Goal: Book appointment/travel/reservation

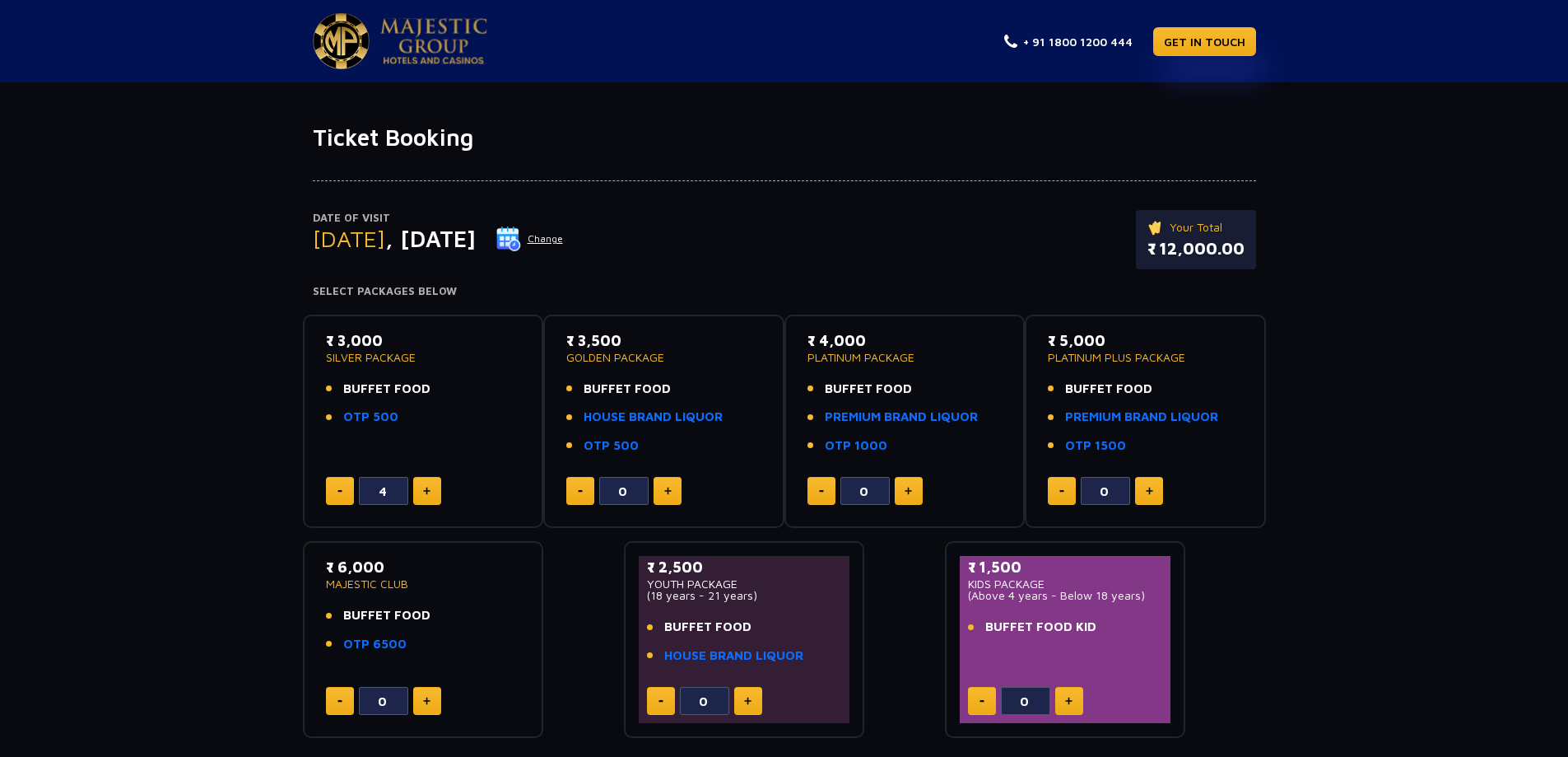
click at [564, 237] on button "Change" at bounding box center [529, 239] width 68 height 27
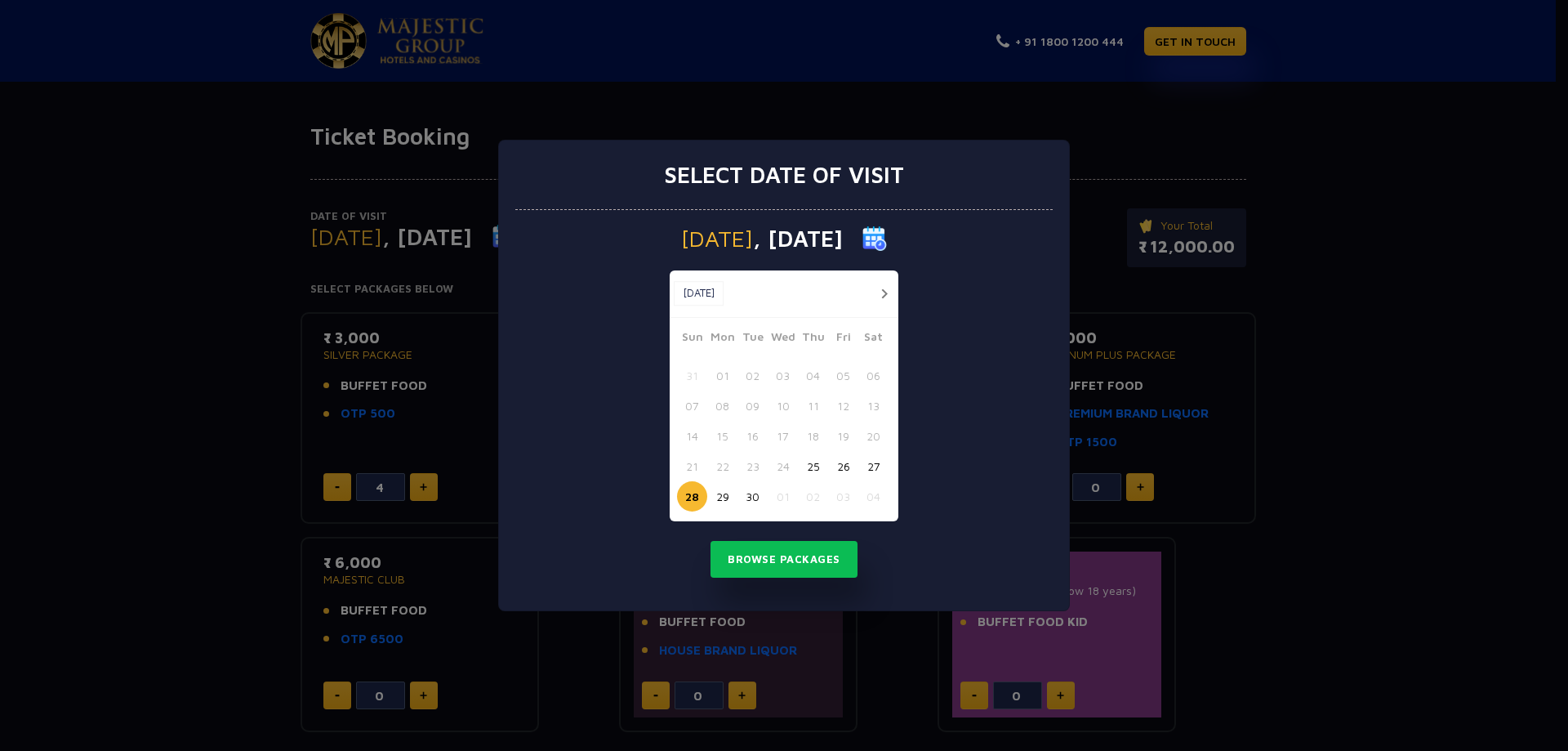
click at [690, 499] on button "28" at bounding box center [692, 495] width 30 height 30
click at [697, 497] on button "28" at bounding box center [692, 495] width 30 height 30
click at [688, 497] on button "28" at bounding box center [692, 495] width 30 height 30
click at [759, 563] on button "Browse Packages" at bounding box center [784, 559] width 147 height 37
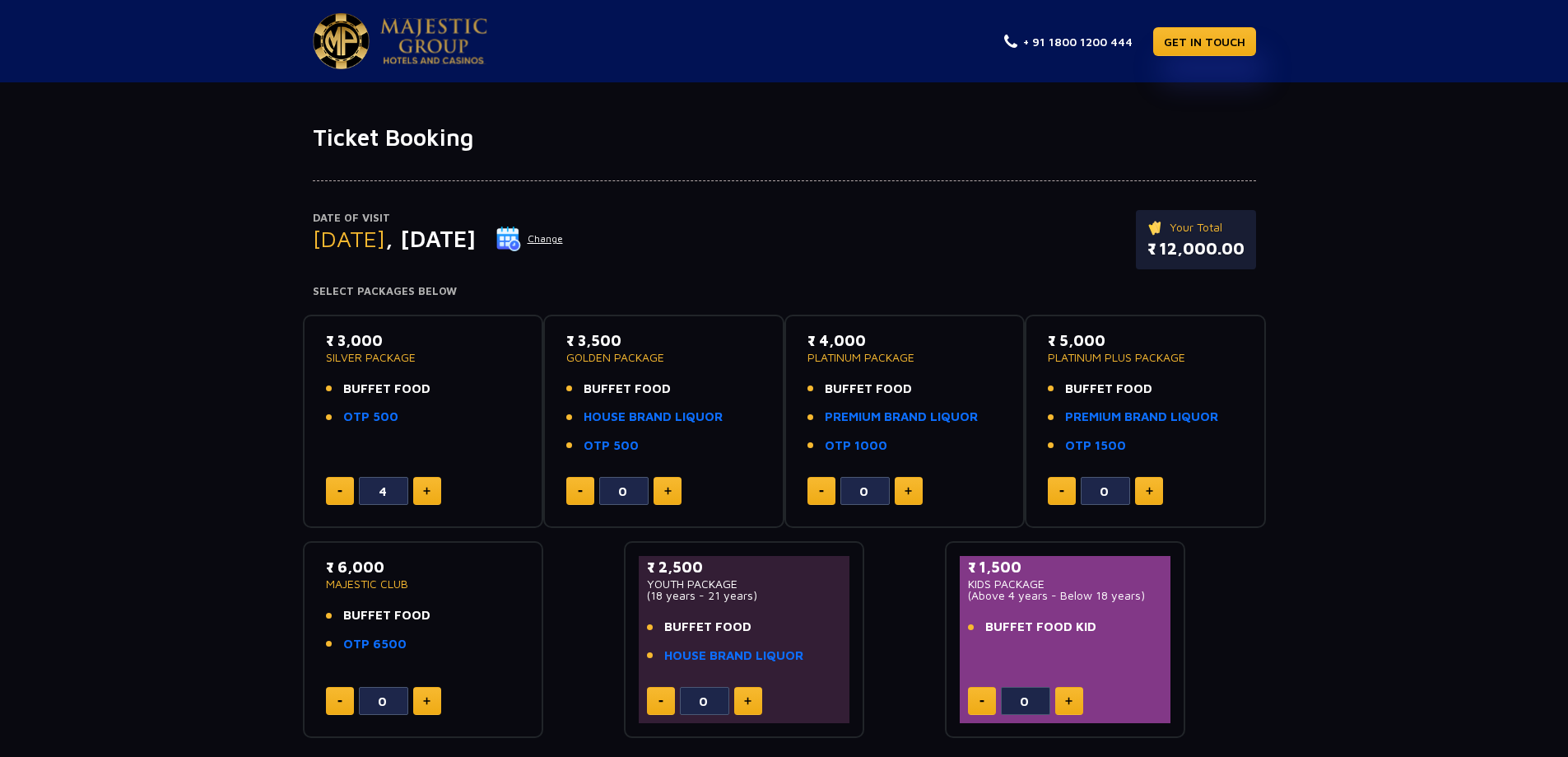
click at [336, 487] on button at bounding box center [339, 491] width 28 height 28
type input "0"
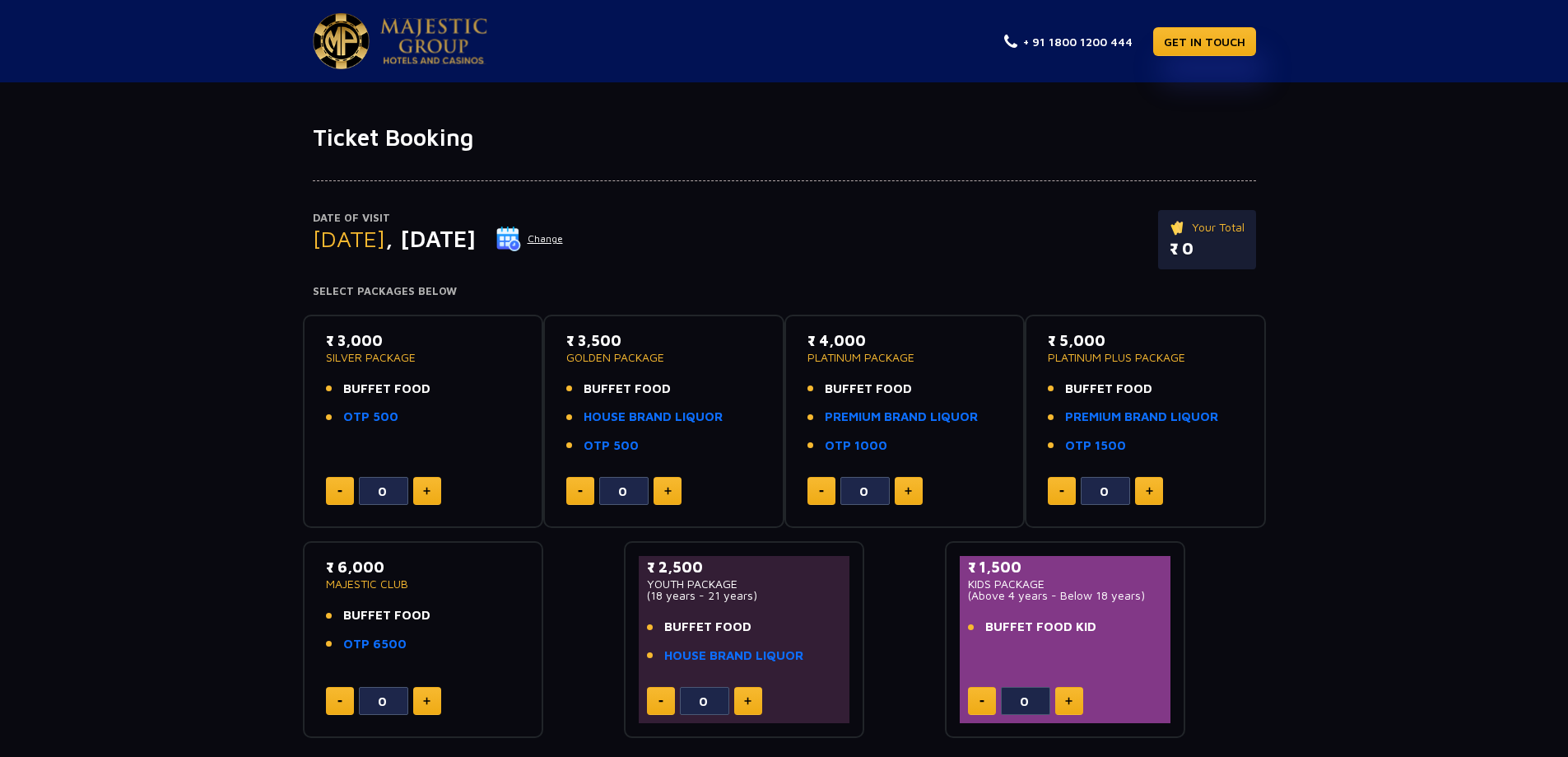
click at [674, 492] on button at bounding box center [667, 491] width 28 height 28
click at [669, 495] on img at bounding box center [668, 490] width 7 height 8
type input "4"
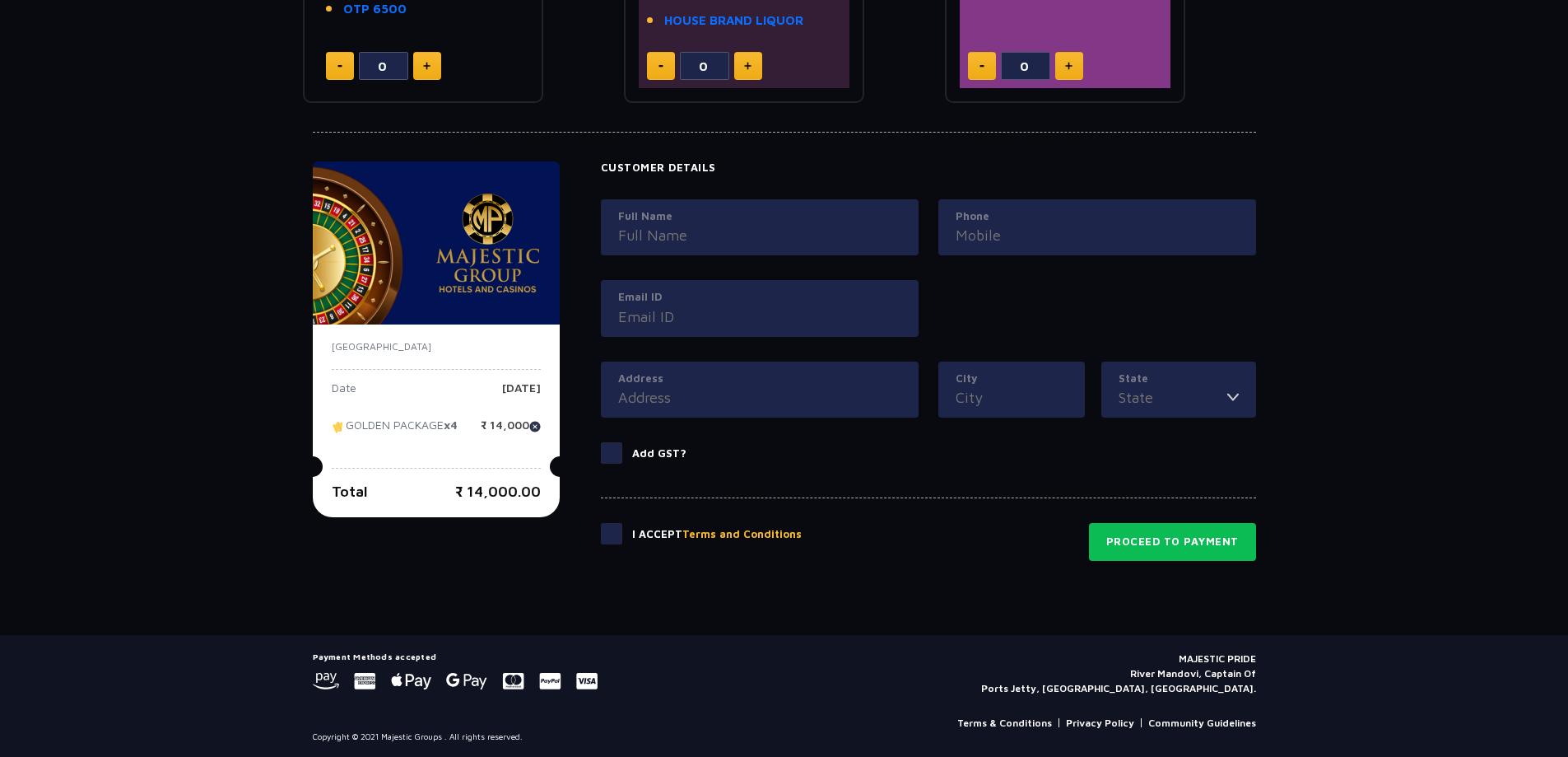
scroll to position [637, 0]
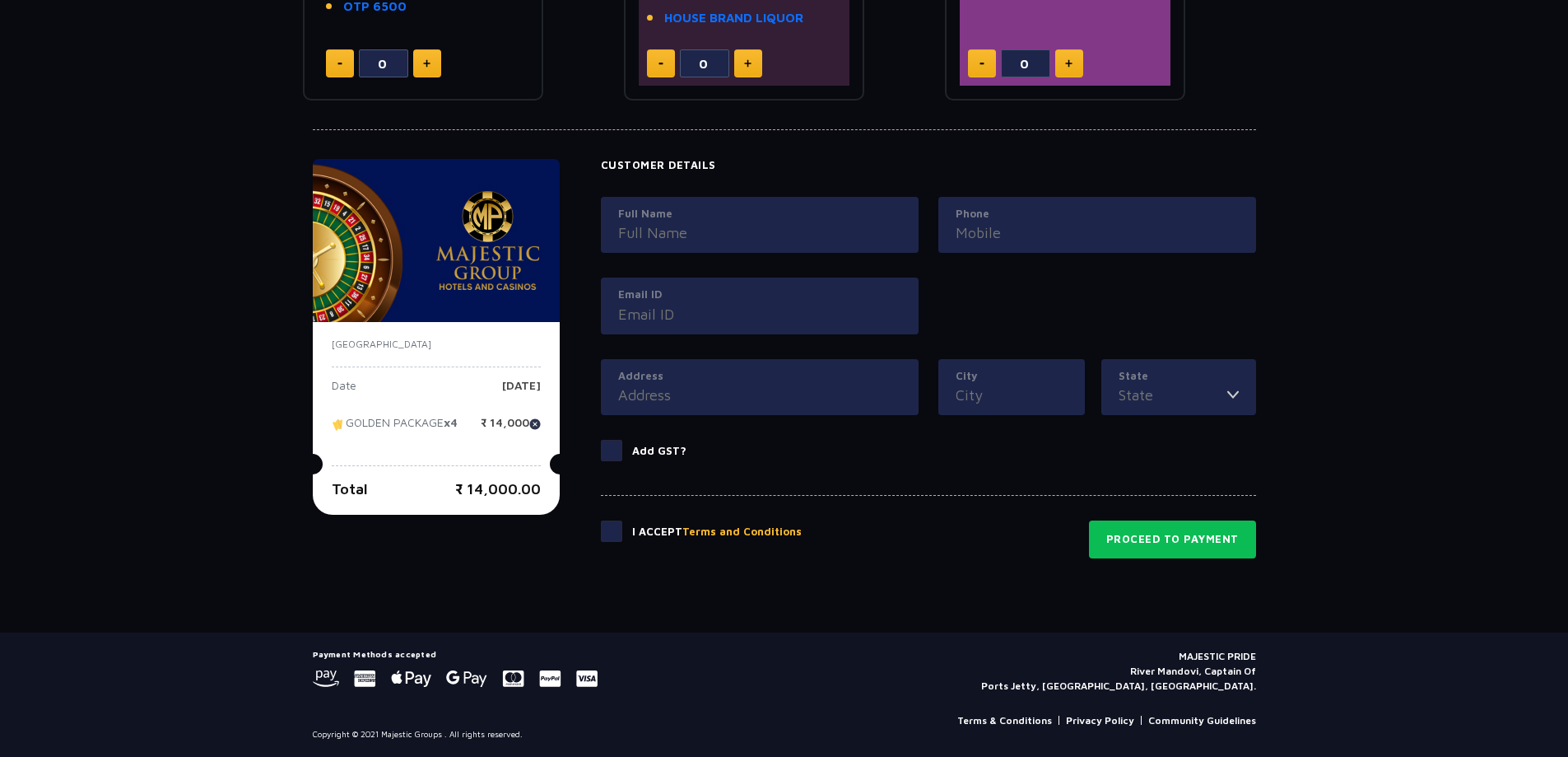
click at [766, 239] on input "Full Name" at bounding box center [760, 232] width 284 height 22
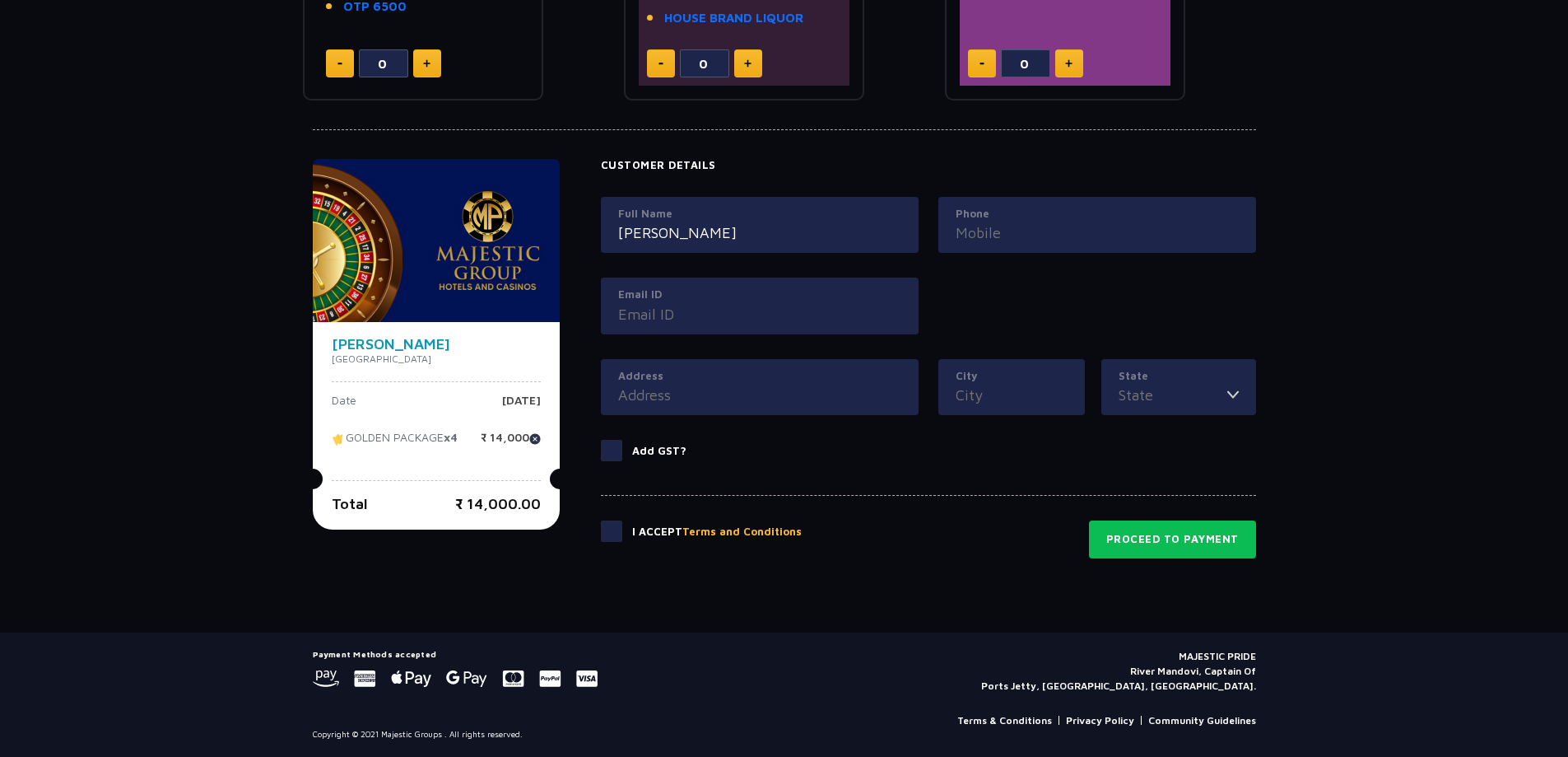
type input "[PERSON_NAME]"
click at [1014, 228] on input "Phone" at bounding box center [1097, 232] width 284 height 22
paste input "[PHONE_NUMBER]"
click at [985, 235] on input "[PHONE_NUMBER]" at bounding box center [1097, 232] width 284 height 22
click at [1007, 232] on input "83473 72787" at bounding box center [1097, 232] width 284 height 22
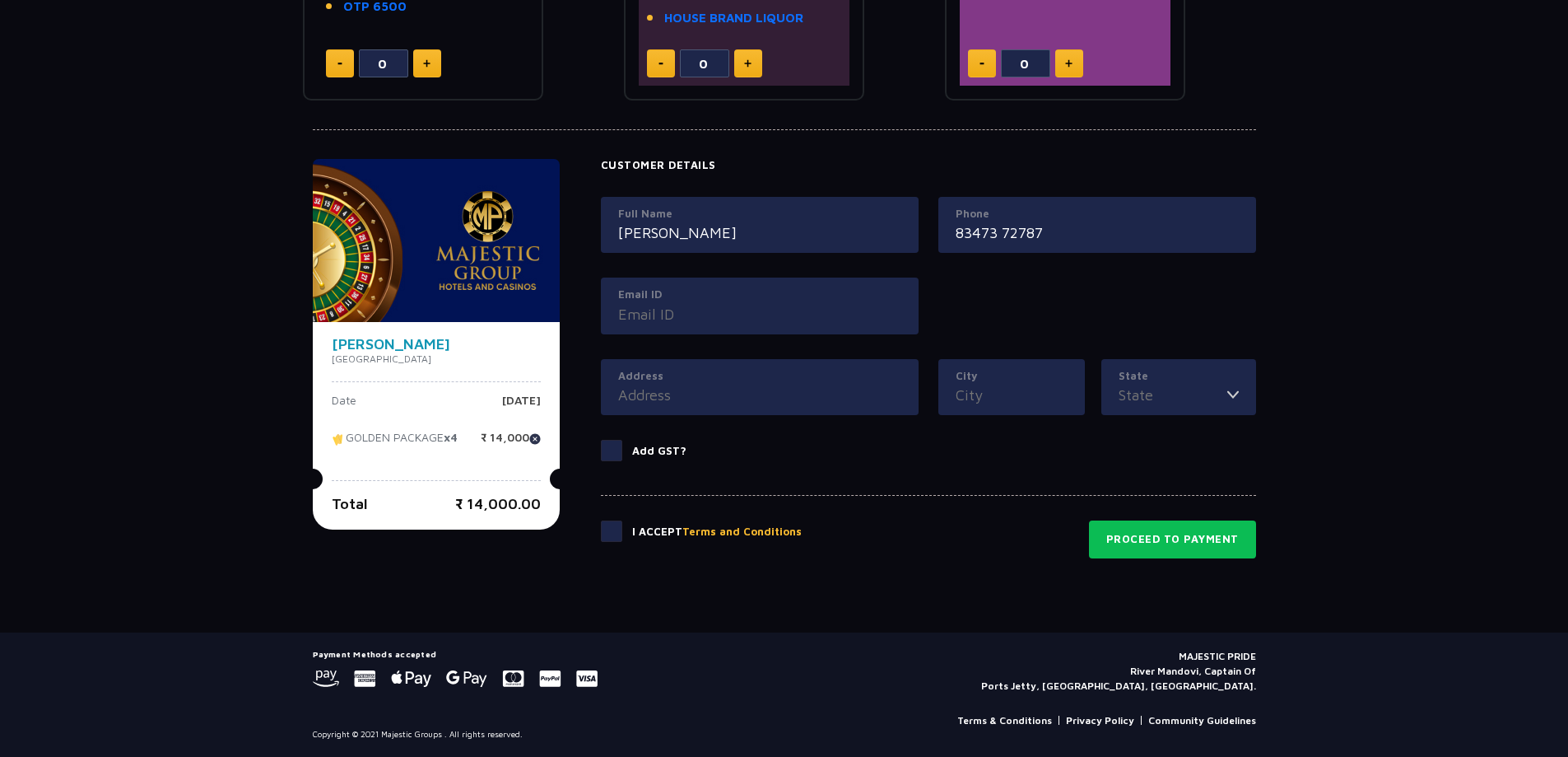
click at [1004, 231] on input "83473 72787" at bounding box center [1097, 232] width 284 height 22
type input "8347372787"
click at [731, 303] on input "Email ID" at bounding box center [760, 314] width 284 height 22
type input "mustakimv"
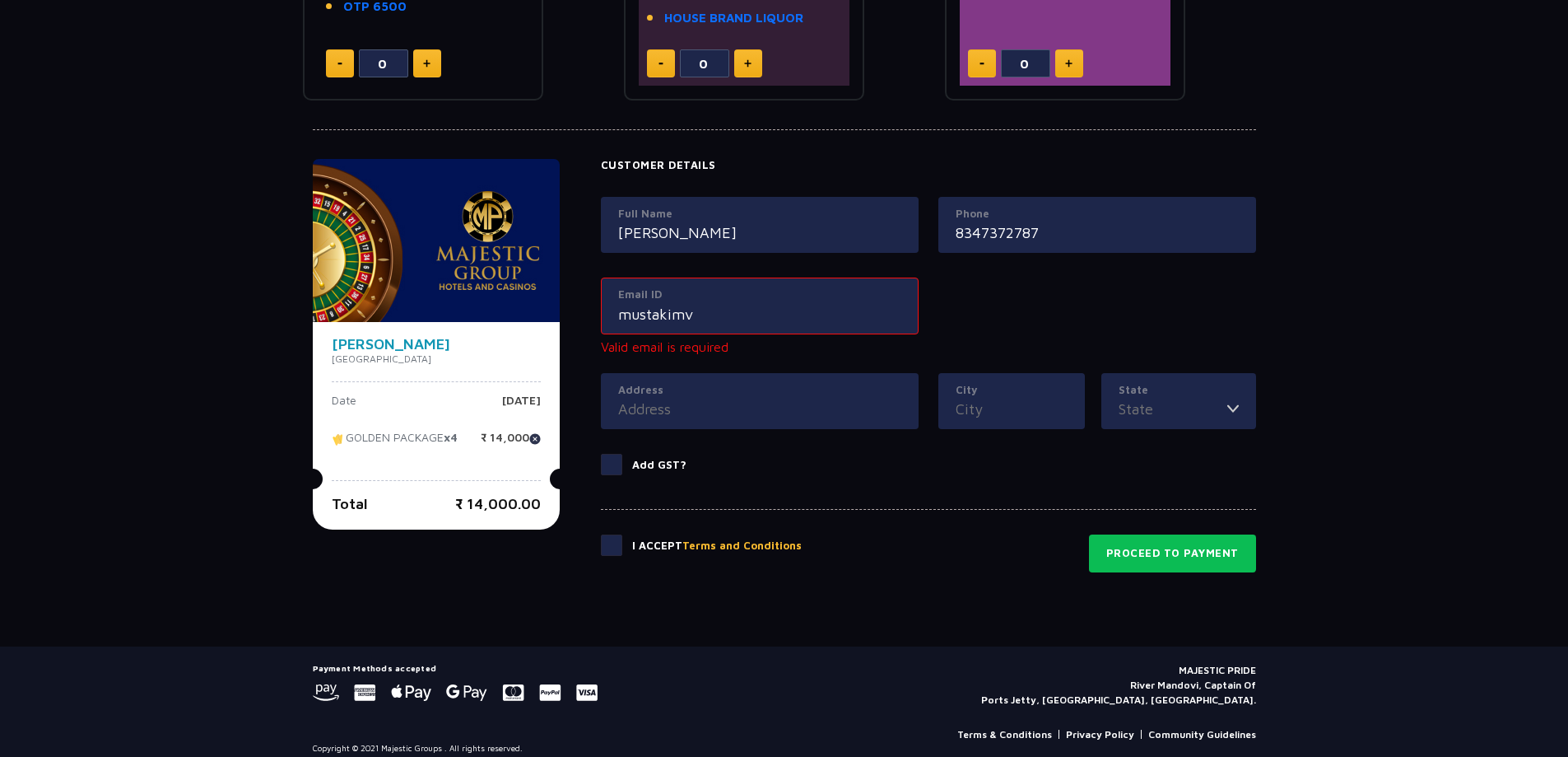
click at [704, 391] on div "Address" at bounding box center [760, 401] width 317 height 57
click at [700, 408] on input "Address" at bounding box center [760, 408] width 284 height 22
type input "a"
type input "v"
type input "Vatva, Ahemedabad"
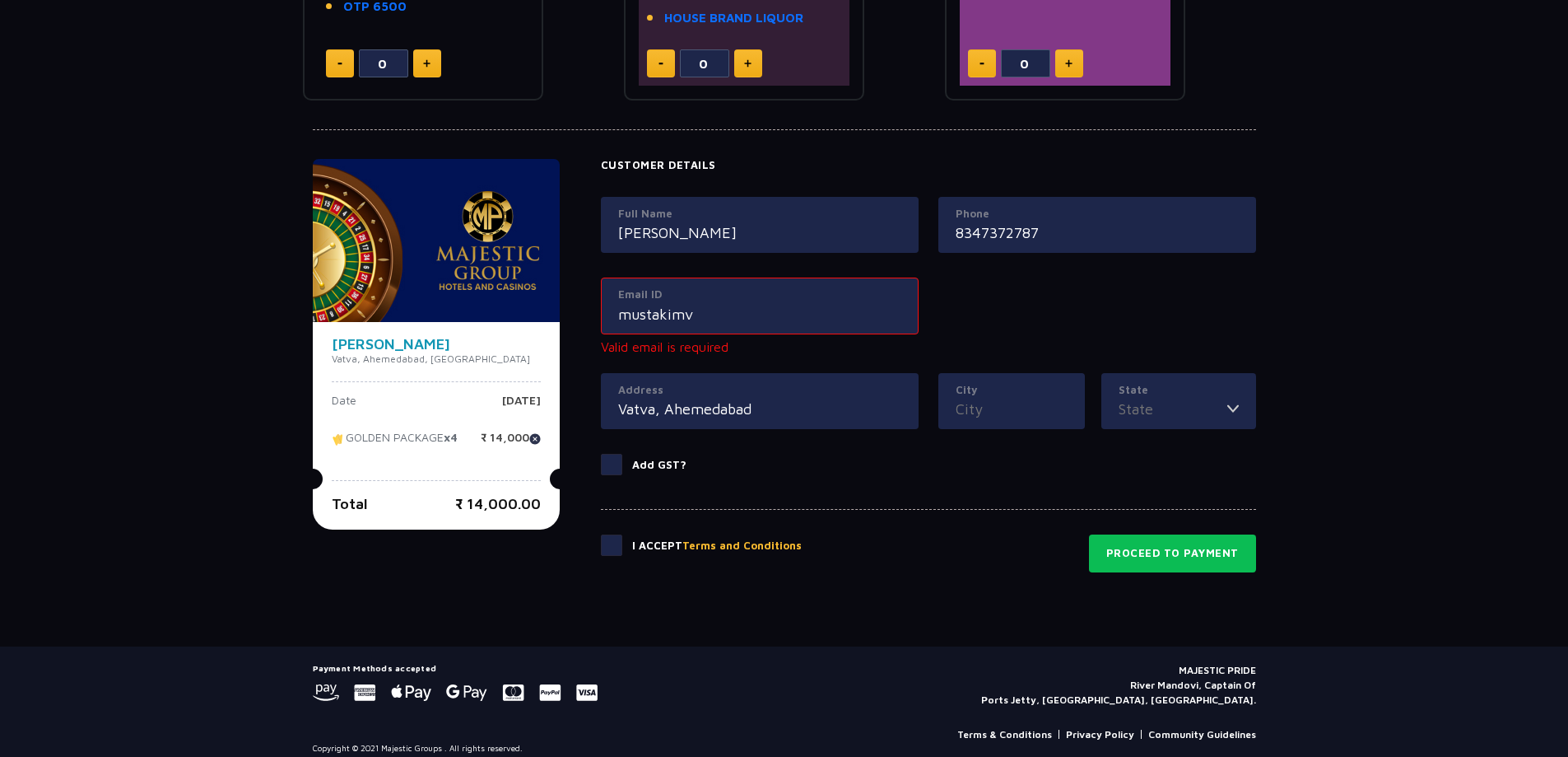
click at [1029, 398] on input "City" at bounding box center [1012, 408] width 112 height 22
click at [746, 413] on input "Vatva, Ahemedabad" at bounding box center [760, 408] width 284 height 22
click at [978, 405] on input "City" at bounding box center [1012, 408] width 112 height 22
paste input "Ahemedabad"
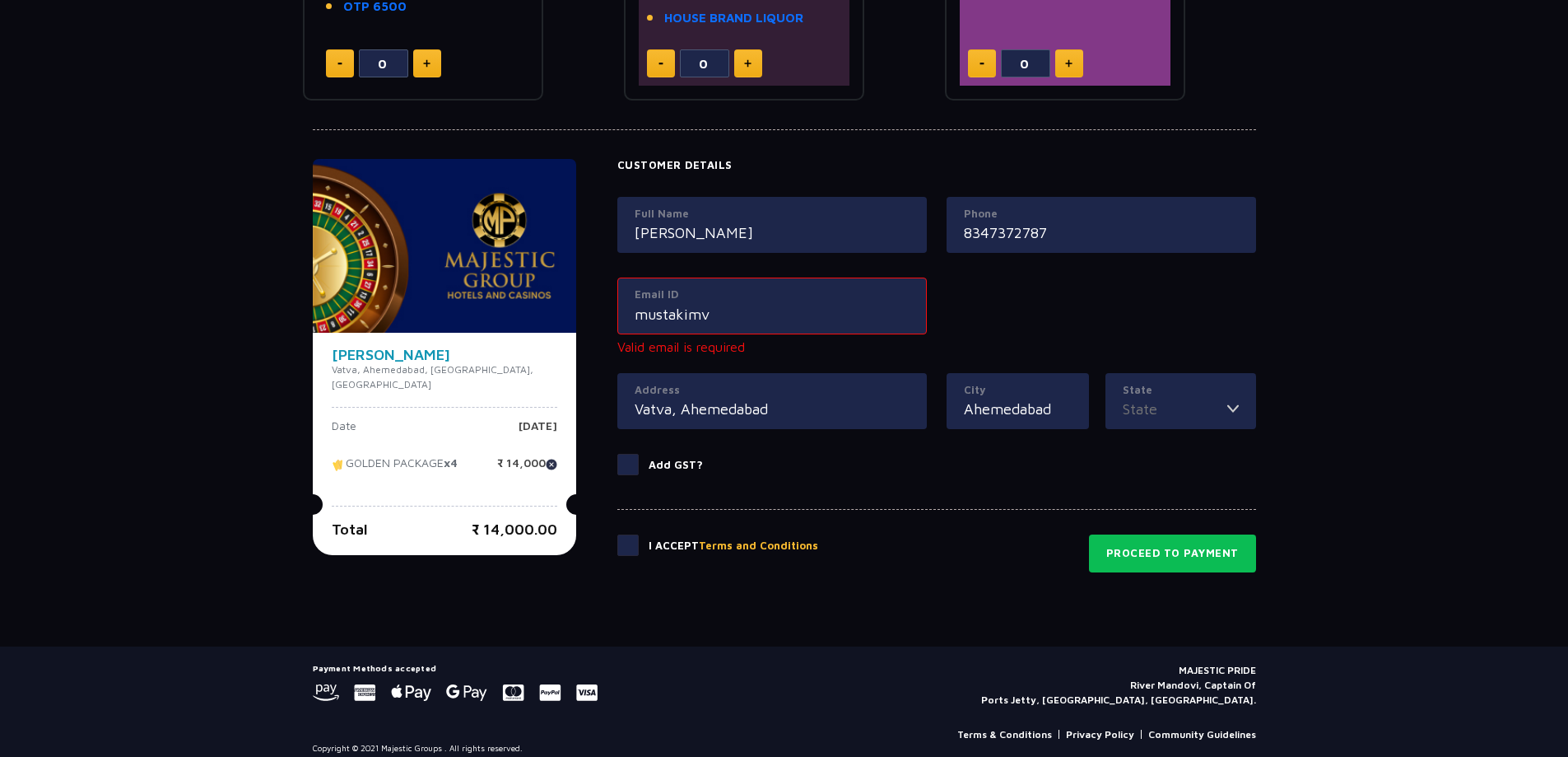
type input "Ahemedabad"
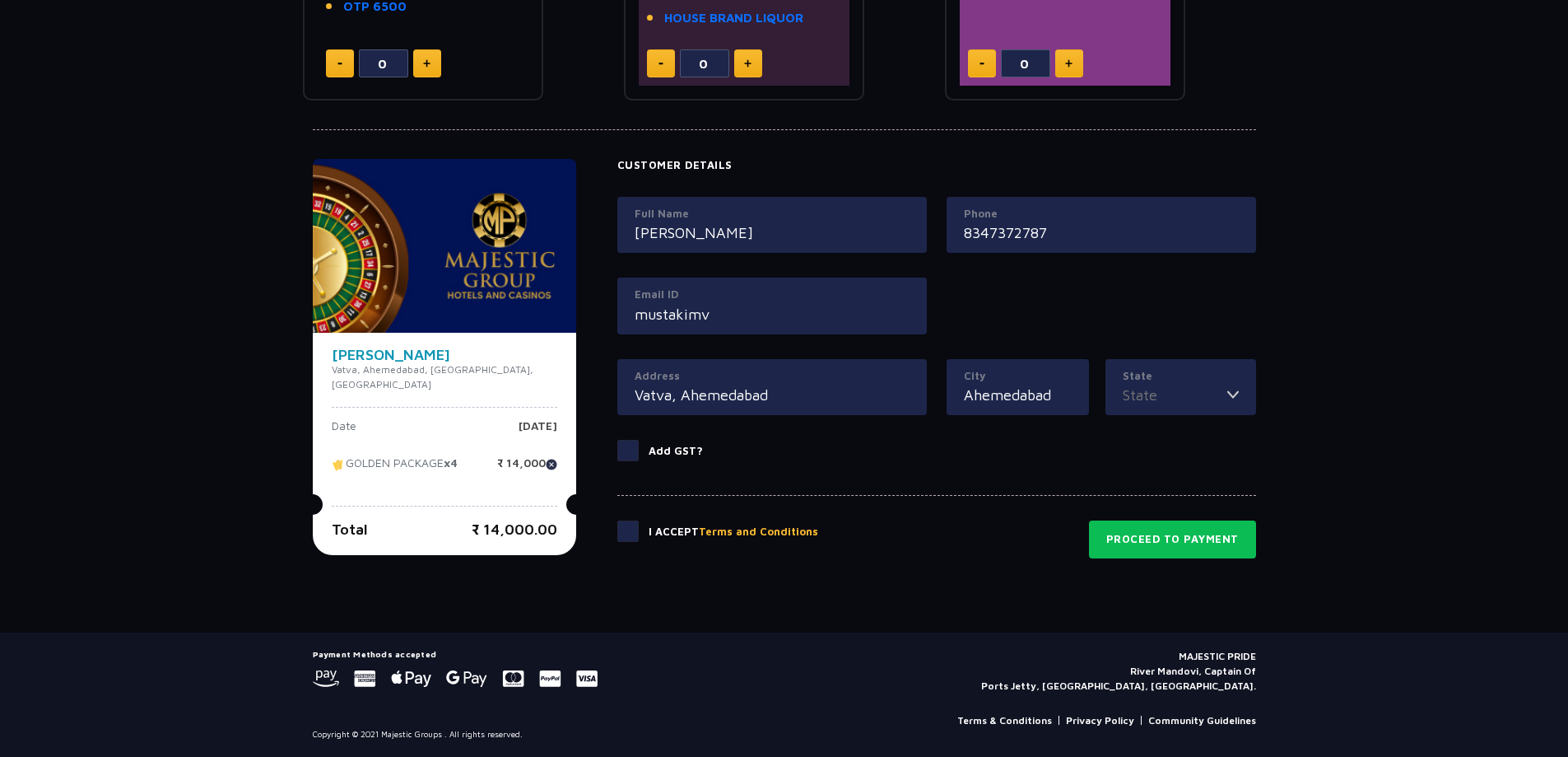
drag, startPoint x: 656, startPoint y: 312, endPoint x: 607, endPoint y: 309, distance: 49.1
click at [617, 309] on div "Email ID mustakimv" at bounding box center [772, 306] width 309 height 57
click at [1233, 395] on div "State [GEOGRAPHIC_DATA] [GEOGRAPHIC_DATA] [GEOGRAPHIC_DATA] [GEOGRAPHIC_DATA] […" at bounding box center [1181, 387] width 150 height 57
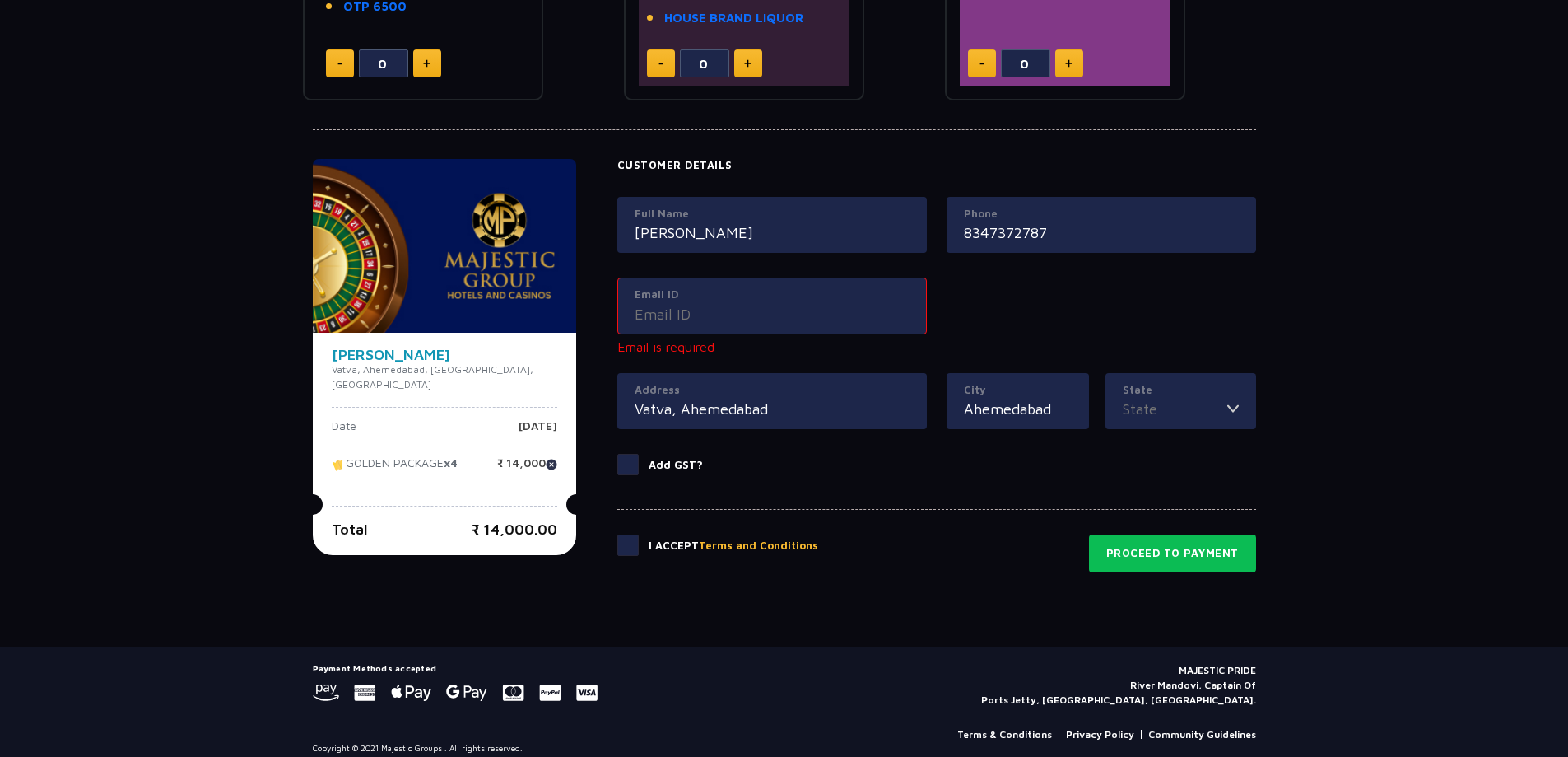
click at [651, 310] on input "Email ID" at bounding box center [773, 314] width 275 height 22
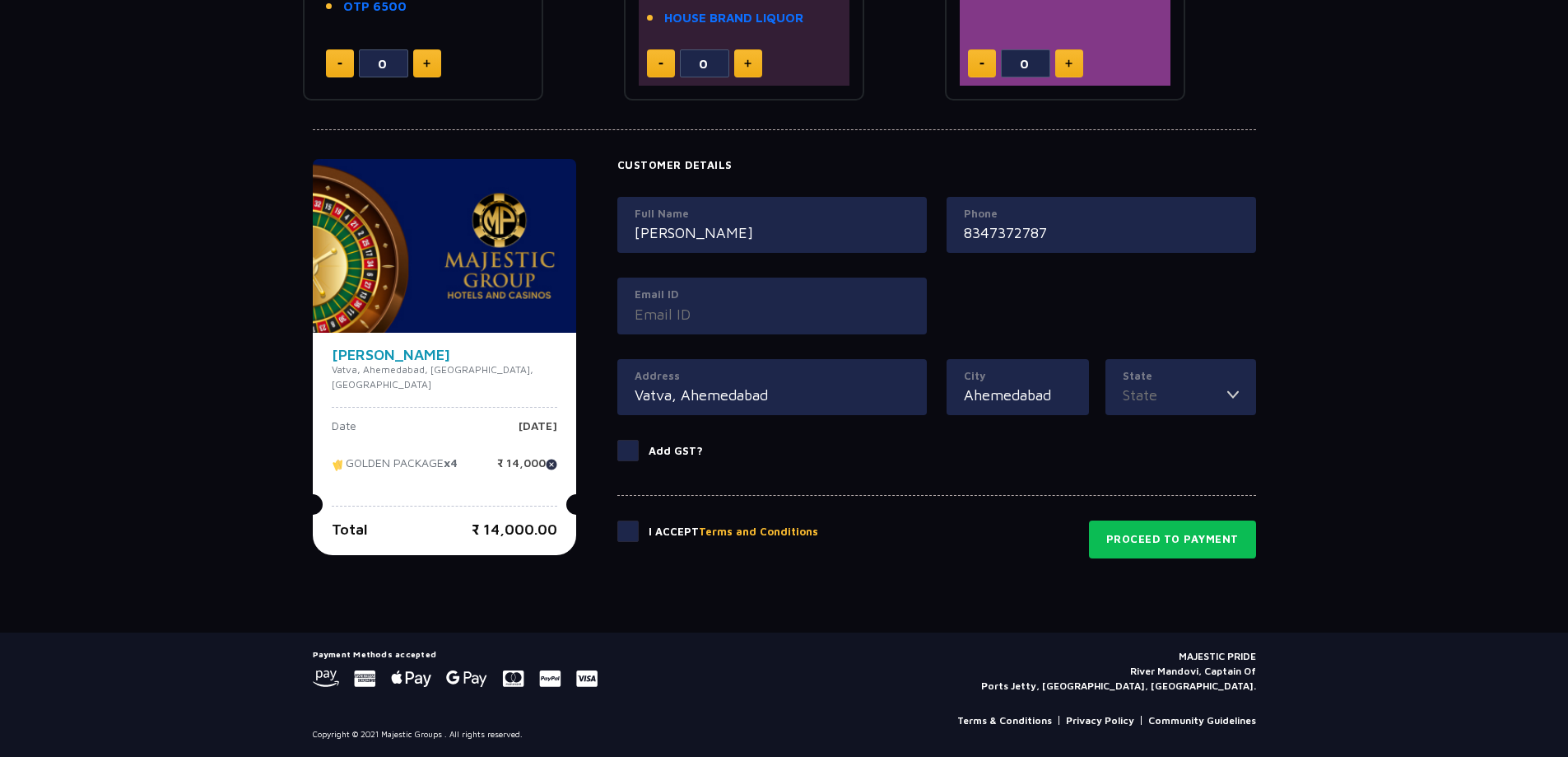
click at [1233, 394] on div "State [GEOGRAPHIC_DATA] [GEOGRAPHIC_DATA] [GEOGRAPHIC_DATA] [GEOGRAPHIC_DATA] […" at bounding box center [1181, 387] width 150 height 57
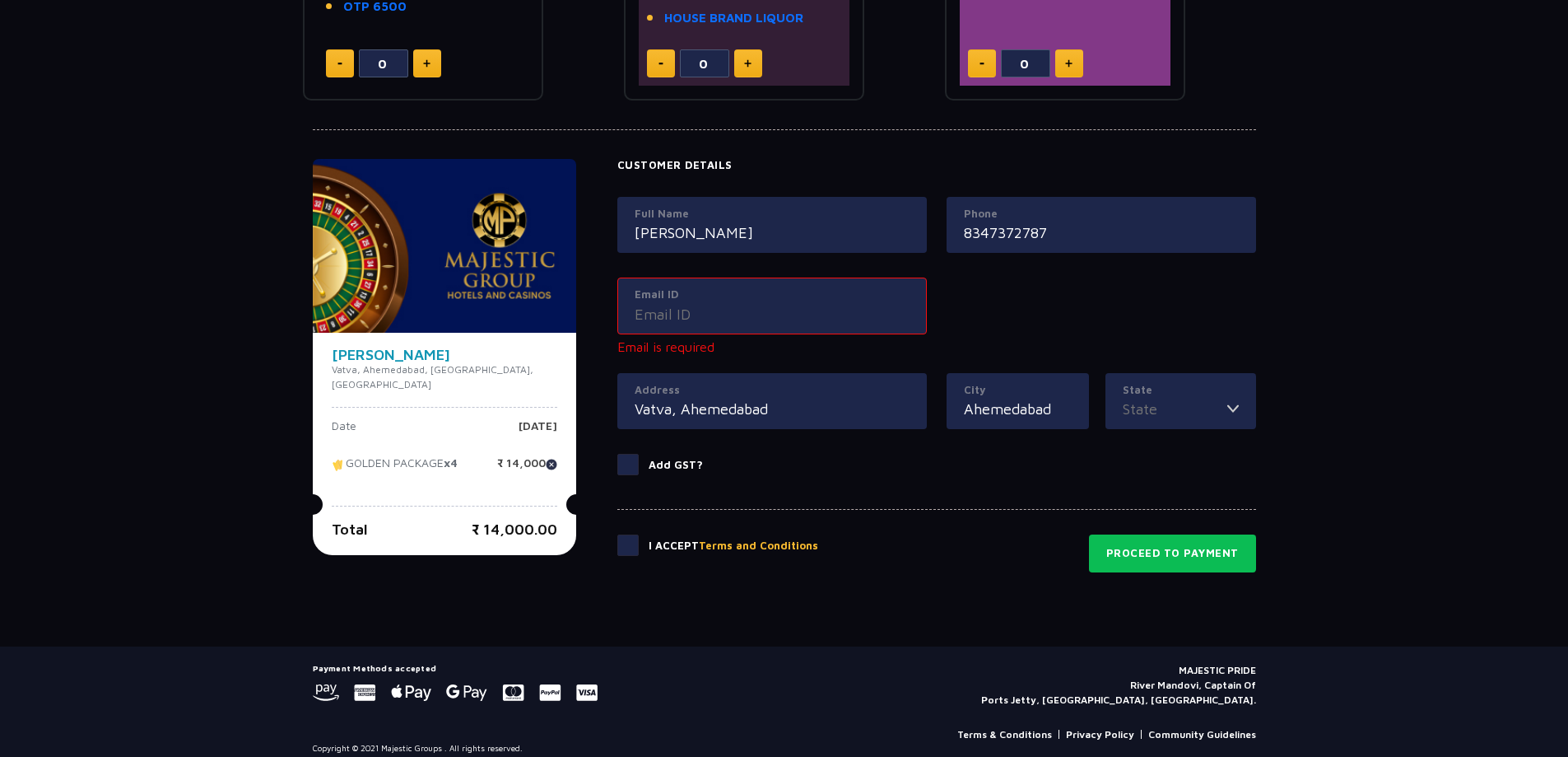
click at [635, 318] on input "Email ID" at bounding box center [773, 314] width 275 height 22
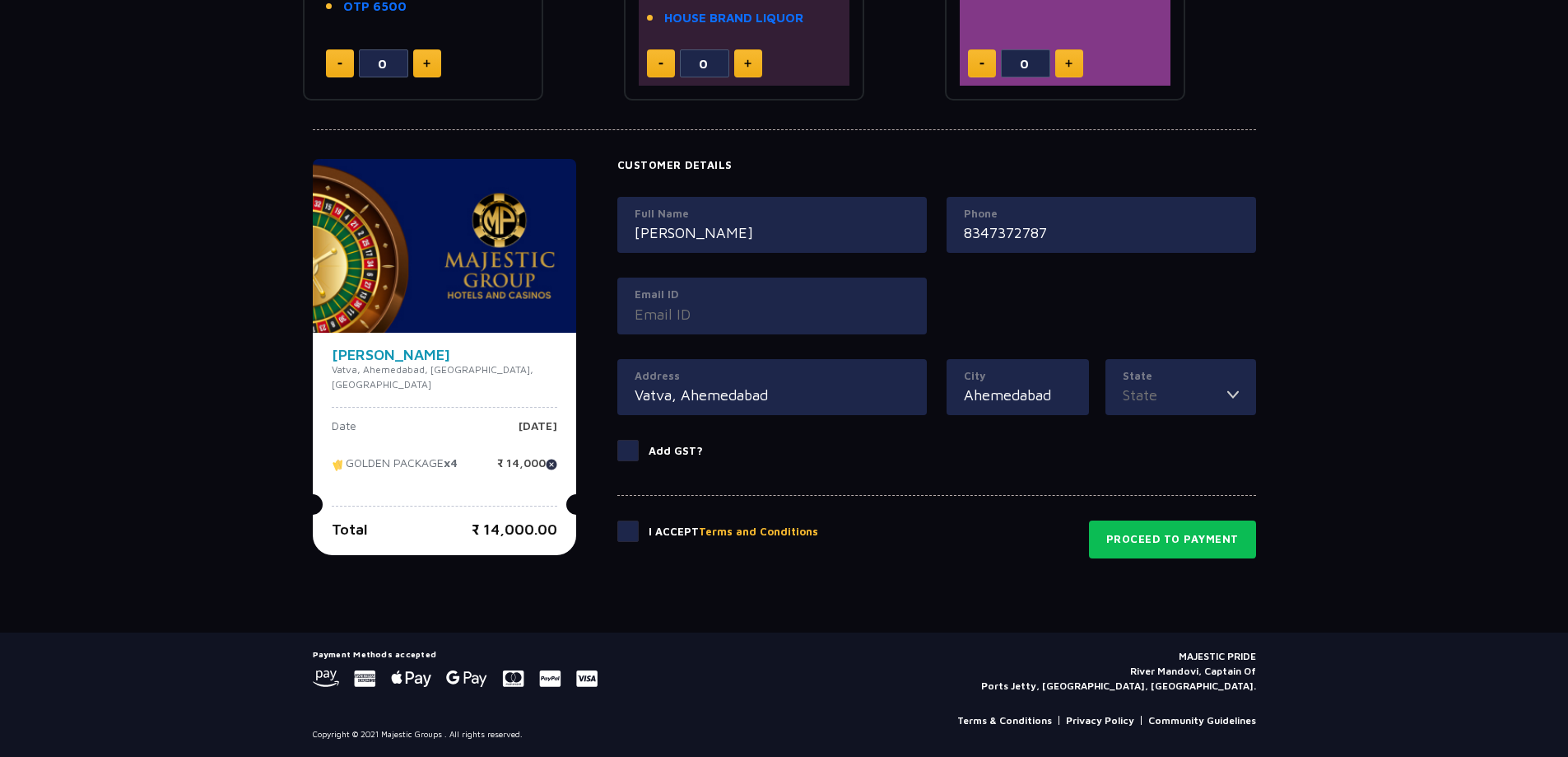
click at [635, 318] on input "Email ID" at bounding box center [773, 314] width 275 height 22
click at [638, 318] on input "Email ID" at bounding box center [773, 314] width 275 height 22
type input "mus"
